Goal: Task Accomplishment & Management: Manage account settings

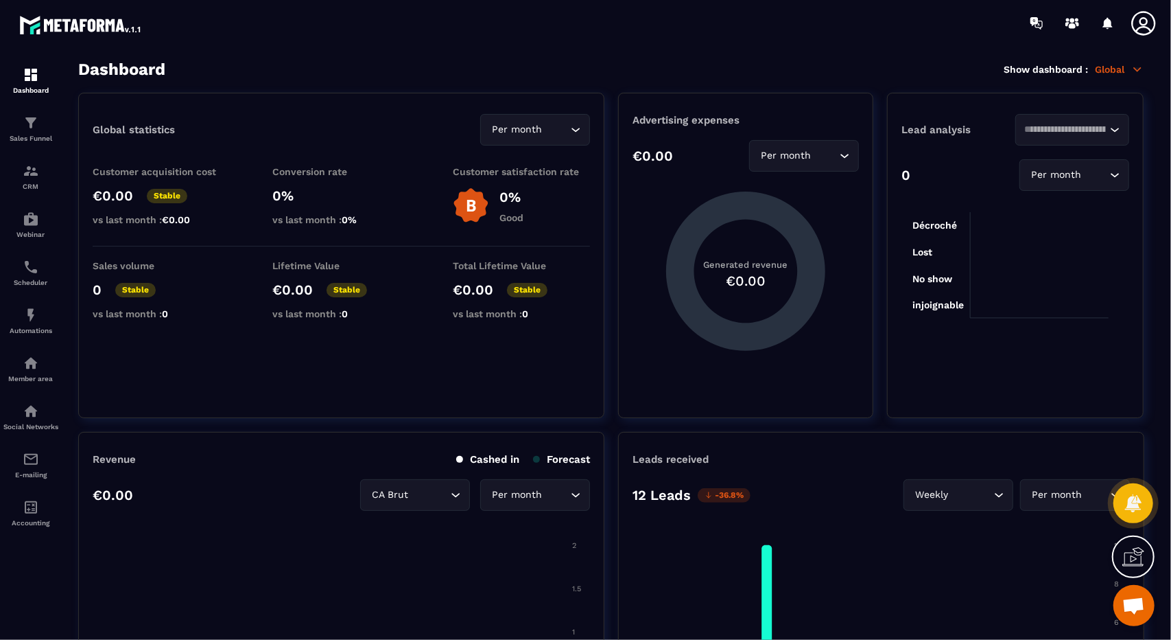
click at [84, 75] on h3 "Dashboard" at bounding box center [121, 69] width 87 height 19
click at [43, 115] on div "Sales Funnel" at bounding box center [30, 128] width 55 height 27
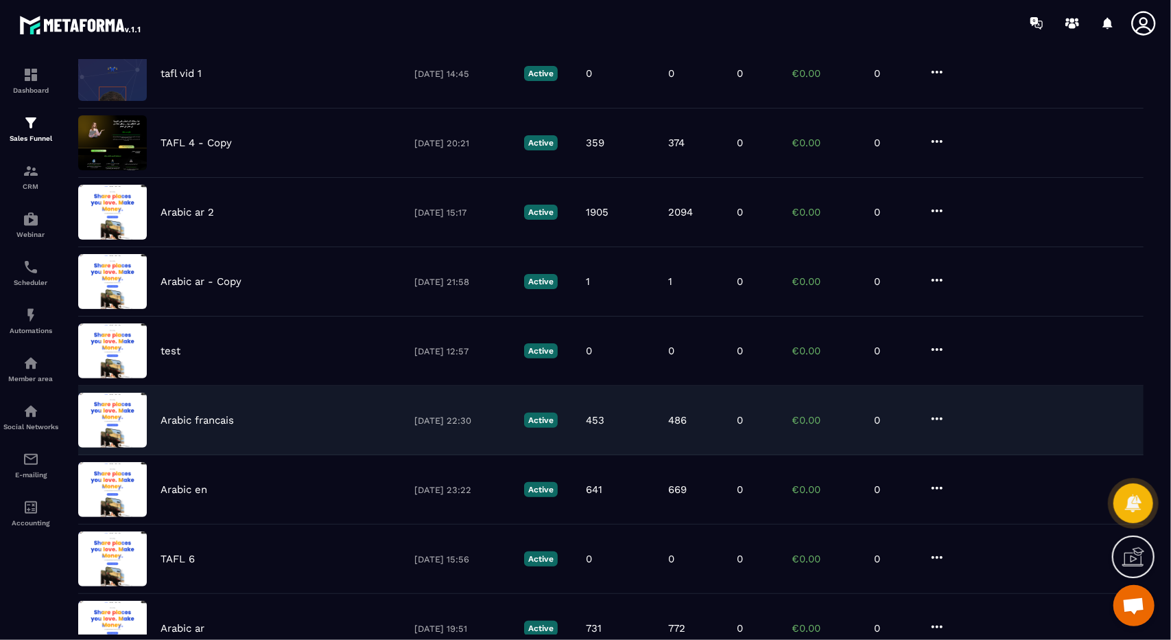
scroll to position [143, 0]
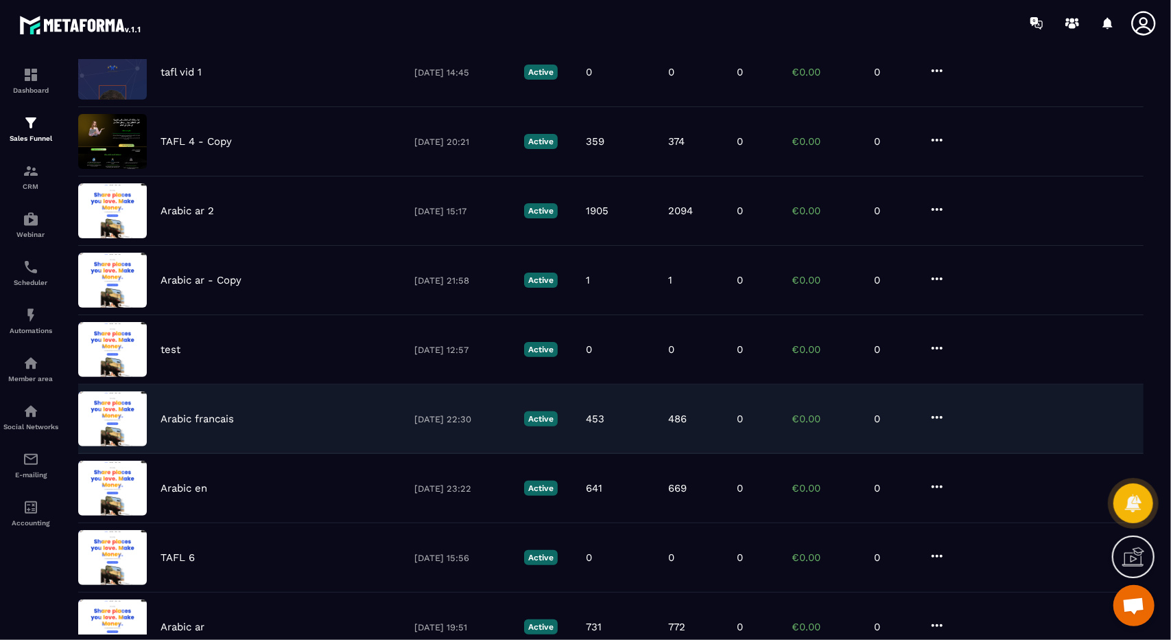
click at [318, 523] on div "Arabic en [DATE] 23:22 Active 641 669 0 €0.00 0" at bounding box center [611, 557] width 1066 height 69
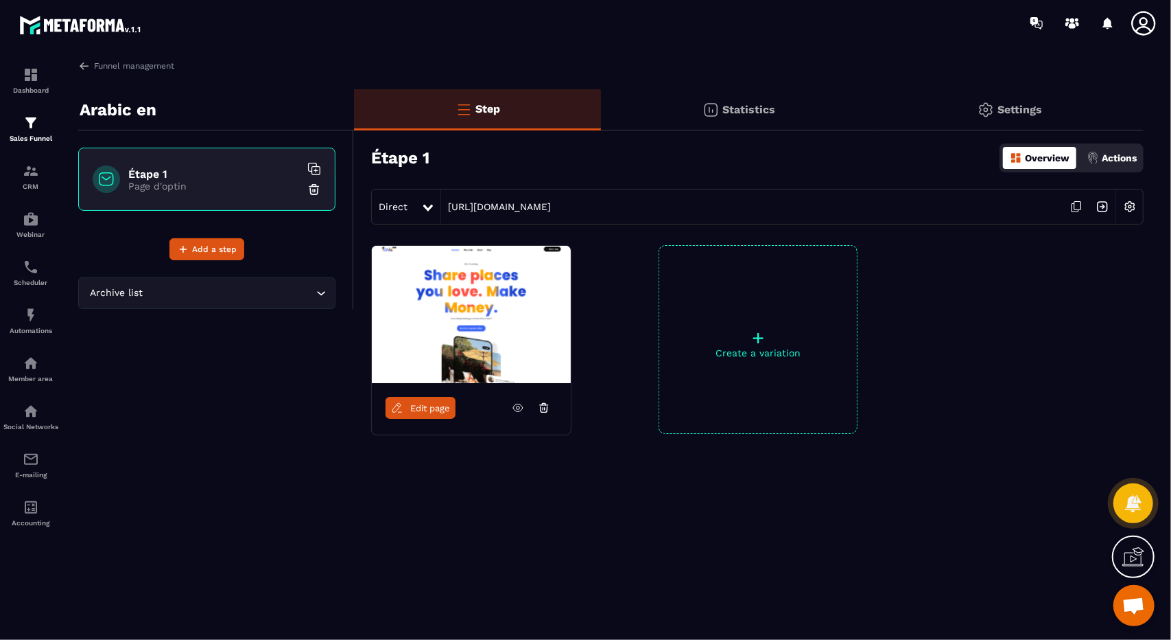
click at [95, 72] on div "Funnel management Arabic en Étape 1 Page d'optin Add a step Archive list Loadin…" at bounding box center [611, 347] width 1093 height 574
click at [86, 66] on img at bounding box center [84, 66] width 12 height 12
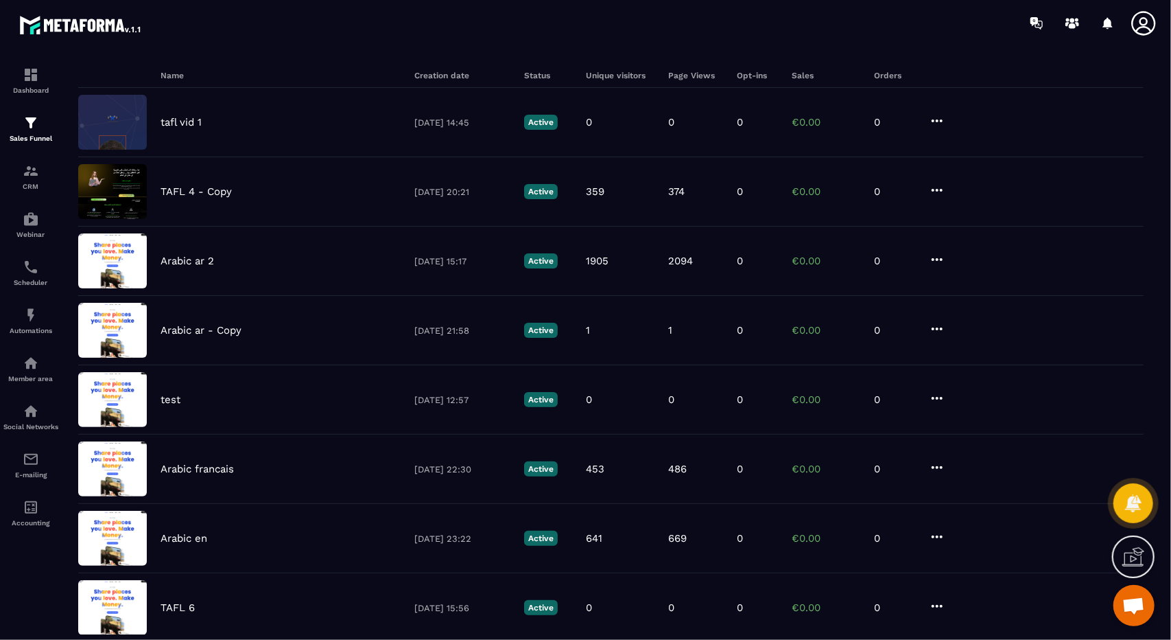
scroll to position [94, 0]
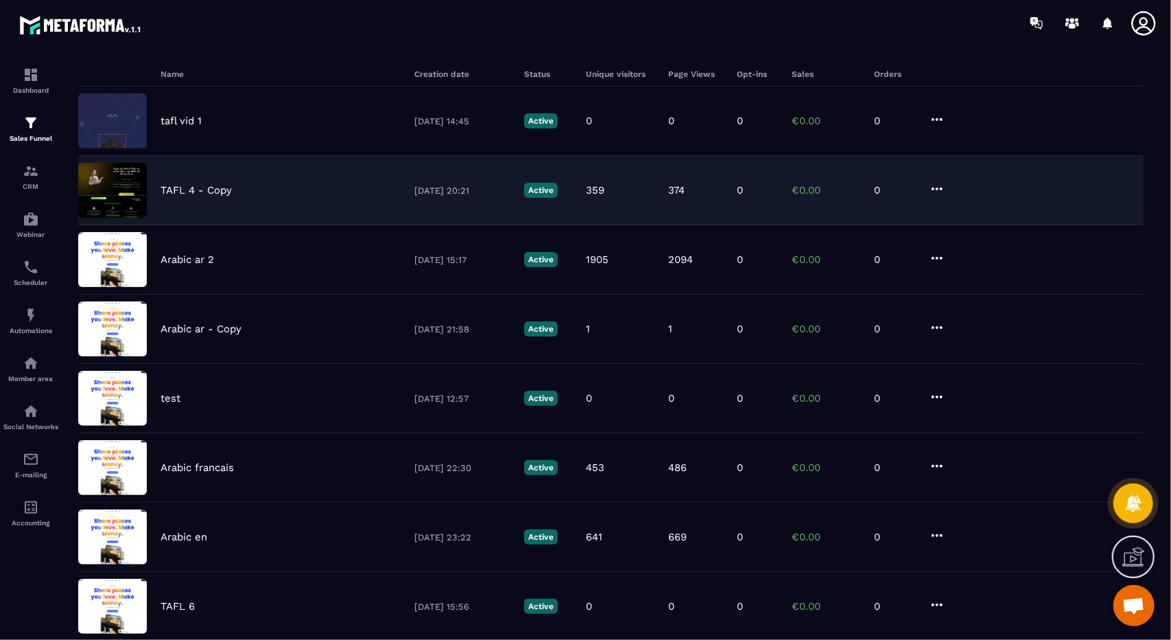
click at [606, 225] on div "TAFL 4 - Copy [DATE] 20:21 Active 359 374 0 €0.00 0" at bounding box center [611, 259] width 1066 height 69
